Goal: Find specific page/section: Find specific page/section

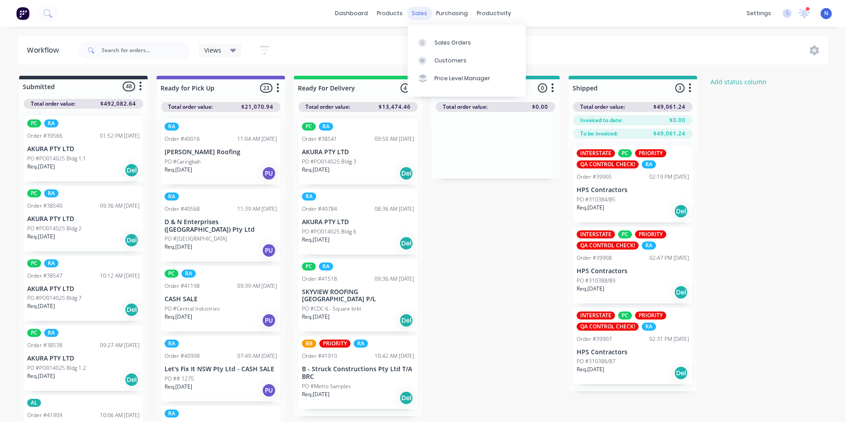
click at [418, 17] on div "sales" at bounding box center [419, 13] width 25 height 13
click at [453, 42] on div "Sales Orders" at bounding box center [452, 43] width 37 height 8
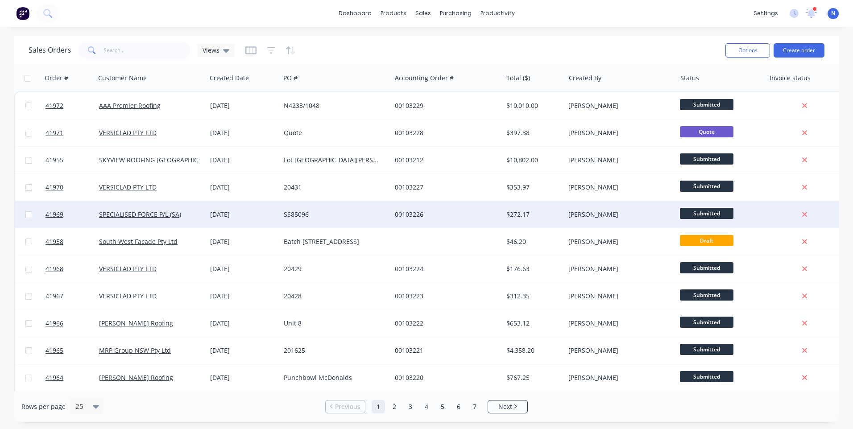
click at [298, 217] on div "SS85096" at bounding box center [333, 214] width 99 height 9
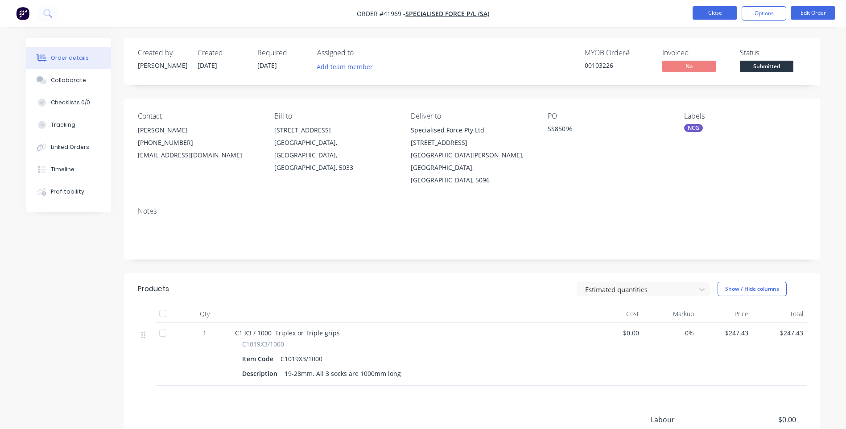
click at [723, 11] on button "Close" at bounding box center [714, 12] width 45 height 13
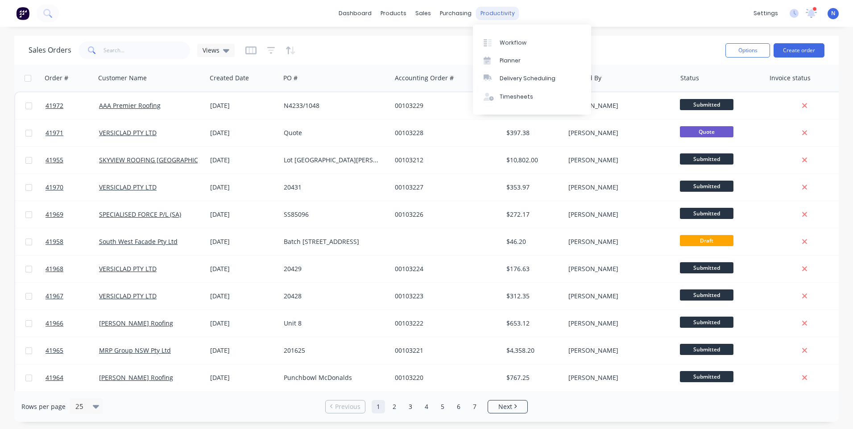
click at [481, 9] on div "productivity" at bounding box center [497, 13] width 43 height 13
click at [506, 45] on div "Workflow" at bounding box center [512, 43] width 27 height 8
